Goal: Information Seeking & Learning: Learn about a topic

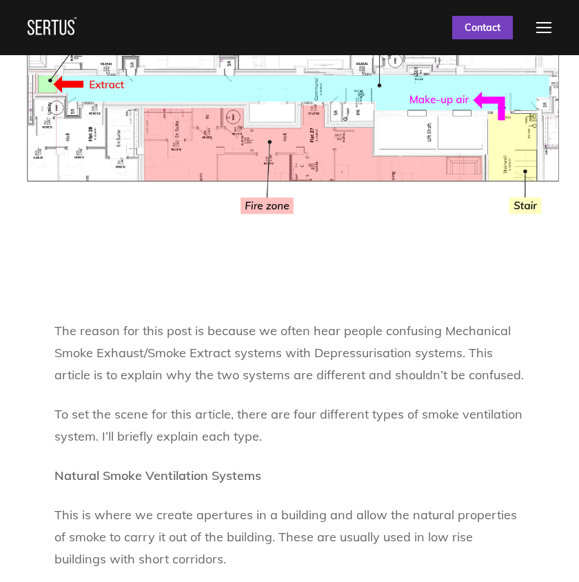
scroll to position [399, 0]
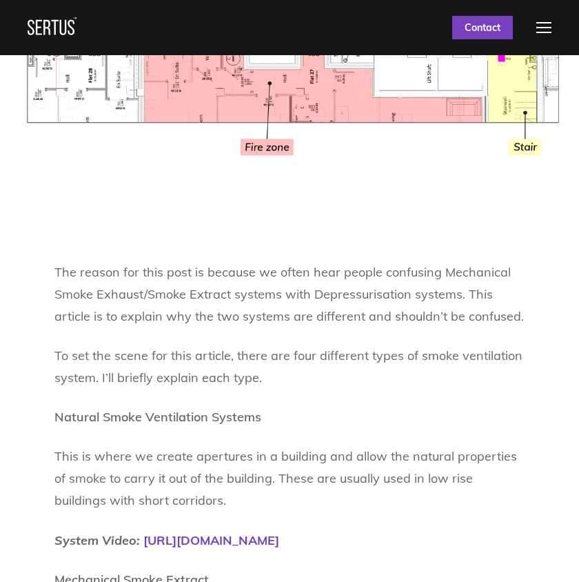
click at [406, 371] on p "To set the scene for this article, there are four different types of smoke vent…" at bounding box center [289, 367] width 470 height 44
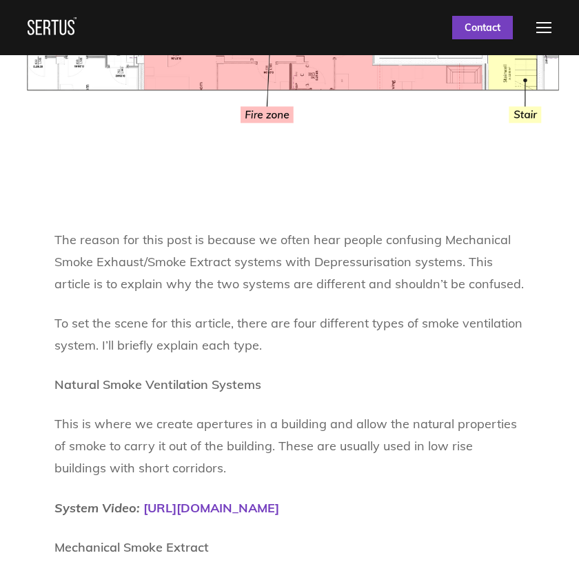
scroll to position [467, 0]
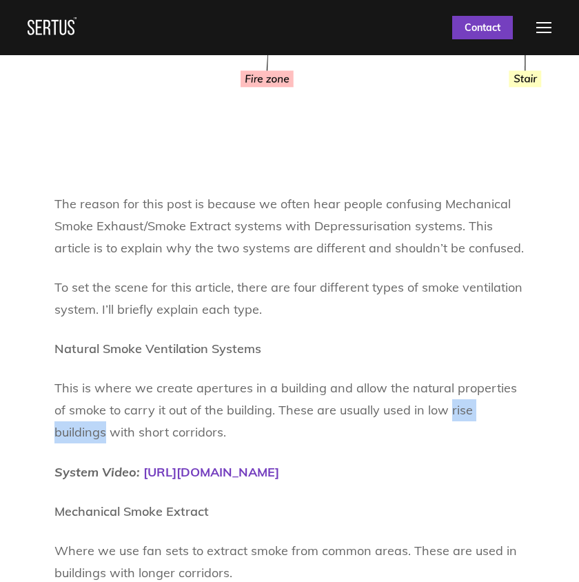
drag, startPoint x: 525, startPoint y: 418, endPoint x: 435, endPoint y: 416, distance: 90.3
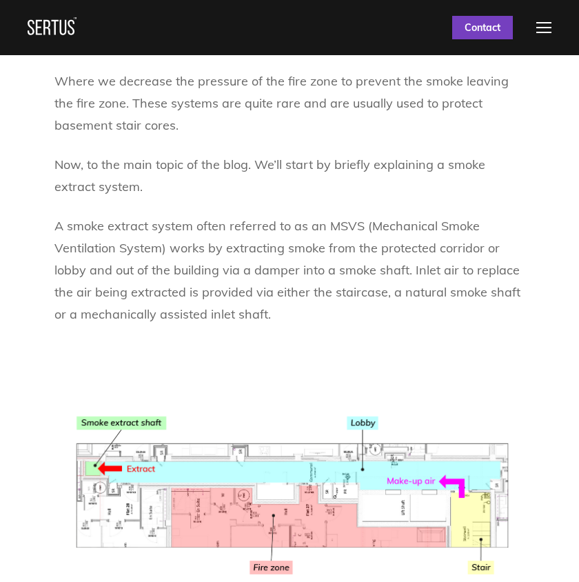
scroll to position [1233, 0]
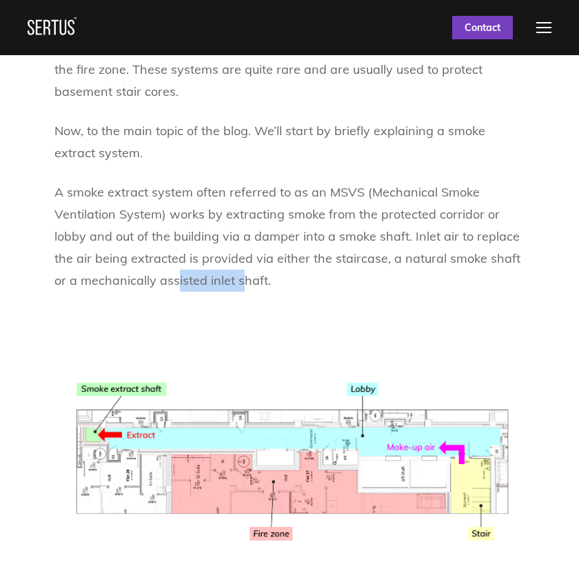
drag, startPoint x: 239, startPoint y: 281, endPoint x: 178, endPoint y: 281, distance: 61.3
click at [178, 281] on p "A smoke extract system often referred to as an MSVS (Mechanical Smoke Ventilati…" at bounding box center [289, 236] width 470 height 110
click at [352, 253] on p "A smoke extract system often referred to as an MSVS (Mechanical Smoke Ventilati…" at bounding box center [289, 236] width 470 height 110
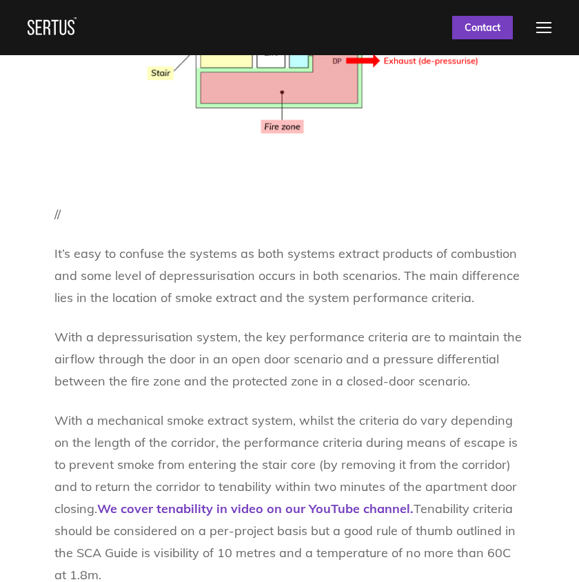
scroll to position [2184, 0]
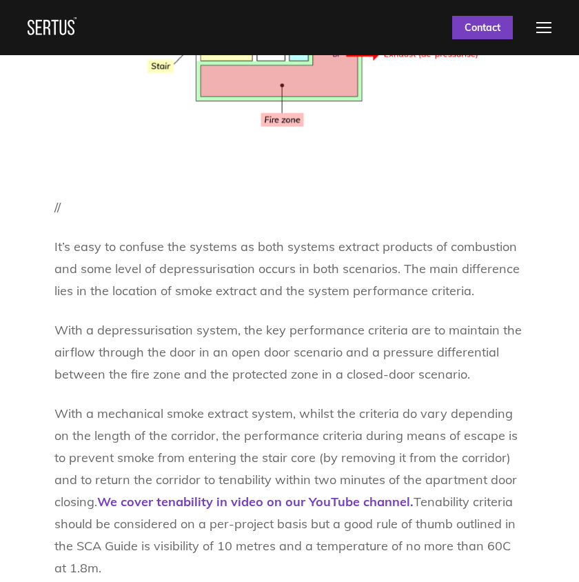
click at [92, 501] on p "With a mechanical smoke extract system, whilst the criteria do vary depending o…" at bounding box center [289, 490] width 470 height 176
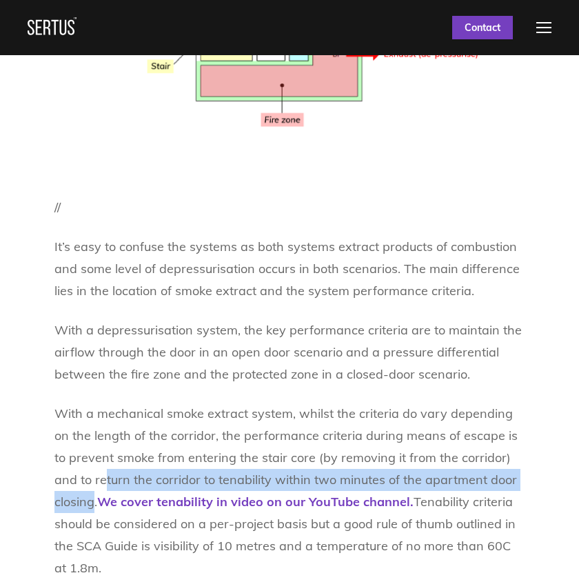
drag, startPoint x: 95, startPoint y: 504, endPoint x: 76, endPoint y: 484, distance: 26.8
click at [76, 484] on p "With a mechanical smoke extract system, whilst the criteria do vary depending o…" at bounding box center [289, 490] width 470 height 176
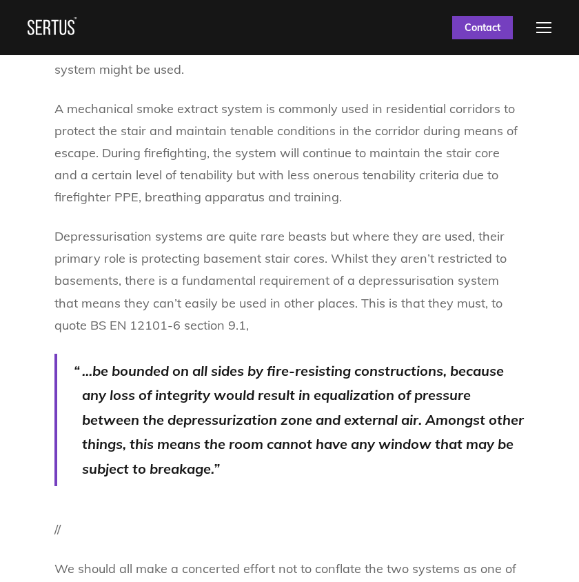
scroll to position [2042, 0]
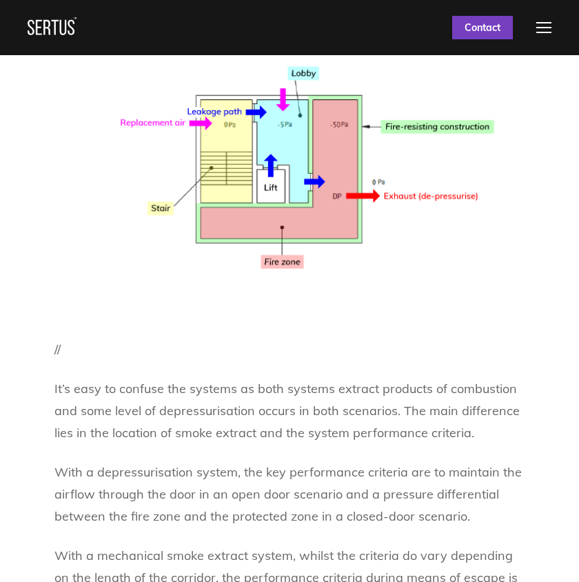
click at [265, 358] on p "//" at bounding box center [289, 349] width 470 height 22
click at [379, 252] on img at bounding box center [289, 165] width 470 height 256
